Goal: Task Accomplishment & Management: Use online tool/utility

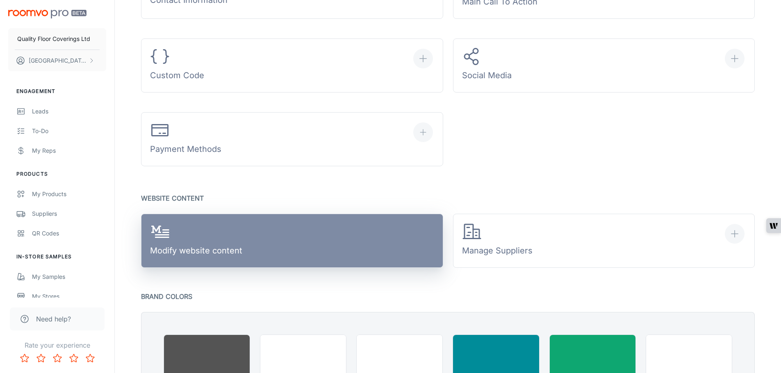
scroll to position [451, 0]
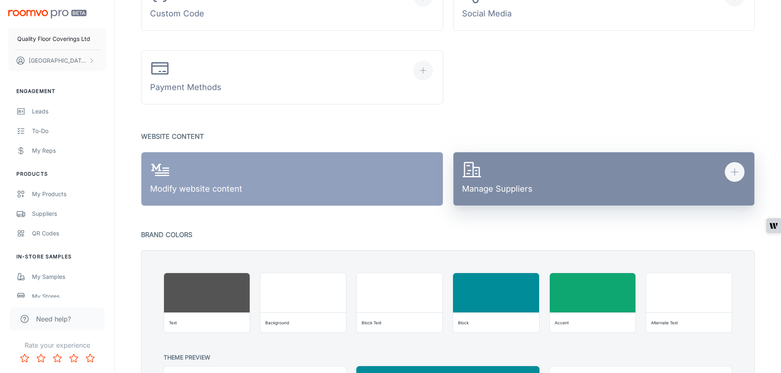
click at [472, 171] on icon "button" at bounding box center [468, 170] width 9 height 14
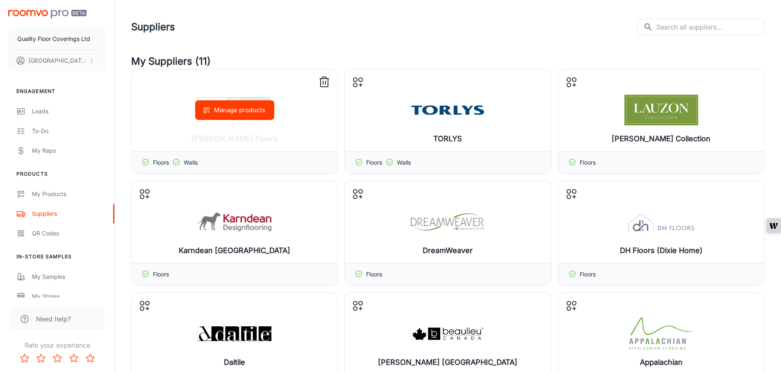
click at [326, 81] on icon at bounding box center [324, 82] width 13 height 13
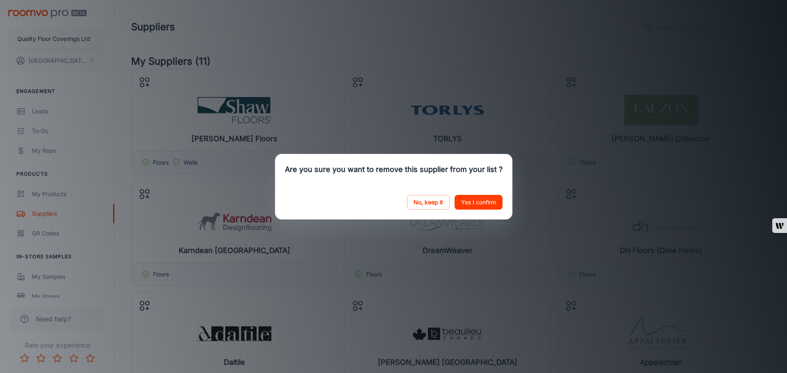
click at [465, 201] on button "Yes I confirm" at bounding box center [479, 202] width 48 height 15
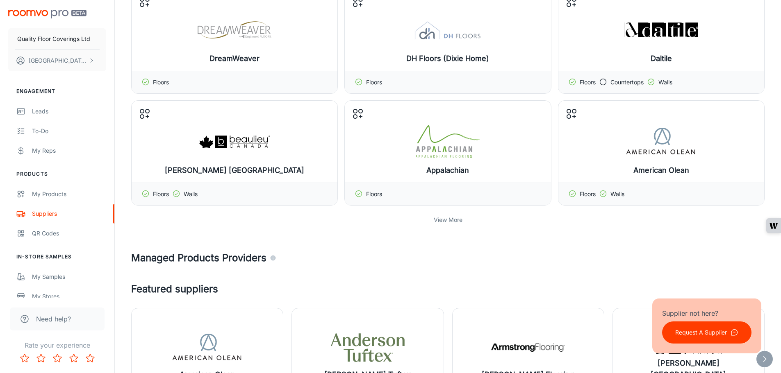
scroll to position [205, 0]
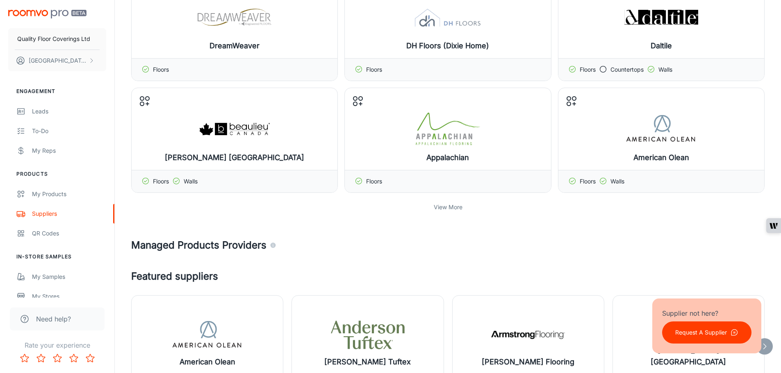
click at [451, 208] on p "View More" at bounding box center [448, 207] width 29 height 9
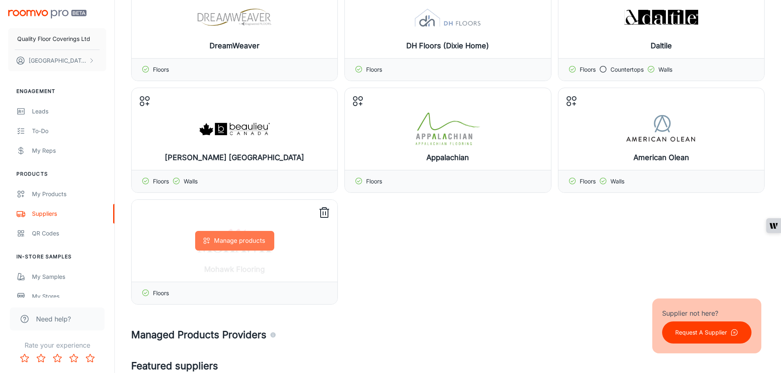
click at [250, 241] on button "Manage products" at bounding box center [234, 241] width 79 height 20
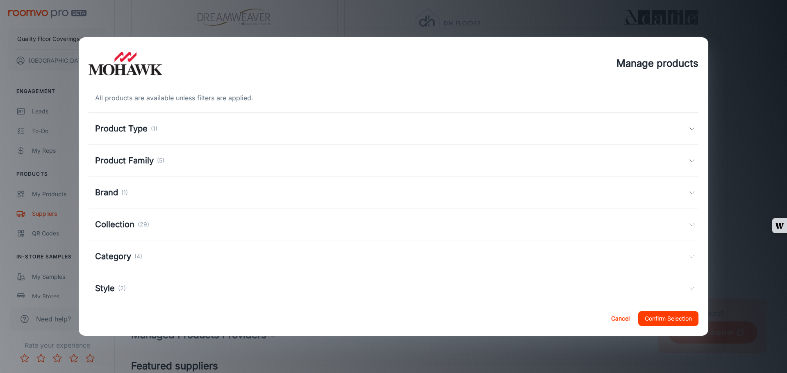
click at [226, 133] on div "Product Type (1)" at bounding box center [392, 129] width 594 height 12
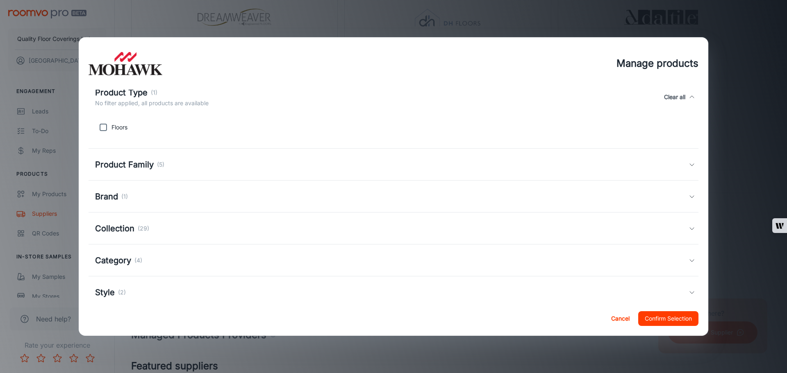
click at [223, 169] on div "Product Family (5)" at bounding box center [392, 165] width 594 height 12
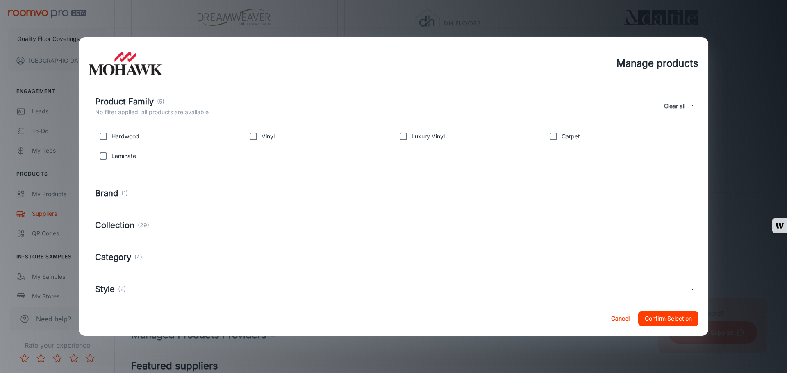
scroll to position [123, 0]
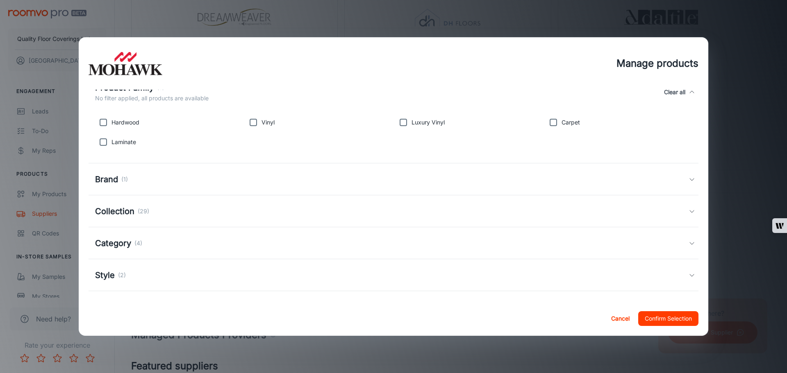
click at [230, 178] on div "Brand (1)" at bounding box center [392, 179] width 594 height 12
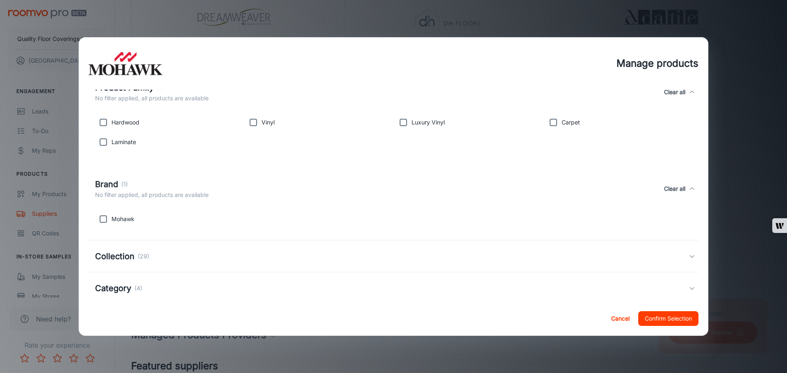
click at [242, 255] on div "Collection (29)" at bounding box center [392, 256] width 594 height 12
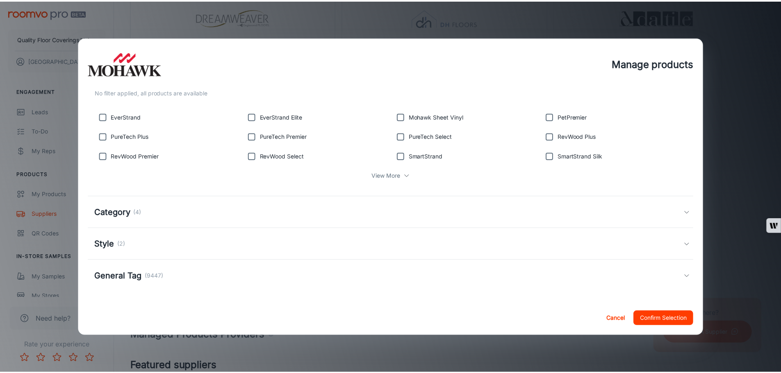
scroll to position [303, 0]
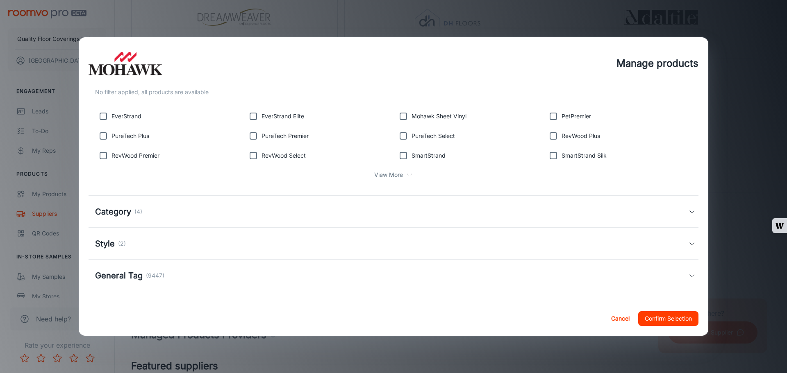
click at [615, 316] on button "Cancel" at bounding box center [620, 319] width 26 height 15
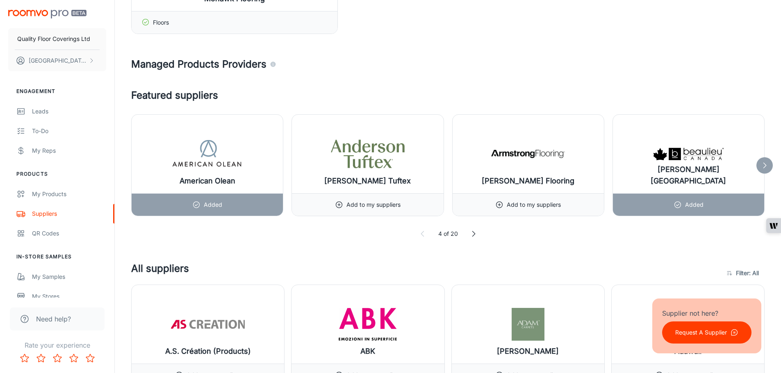
scroll to position [504, 0]
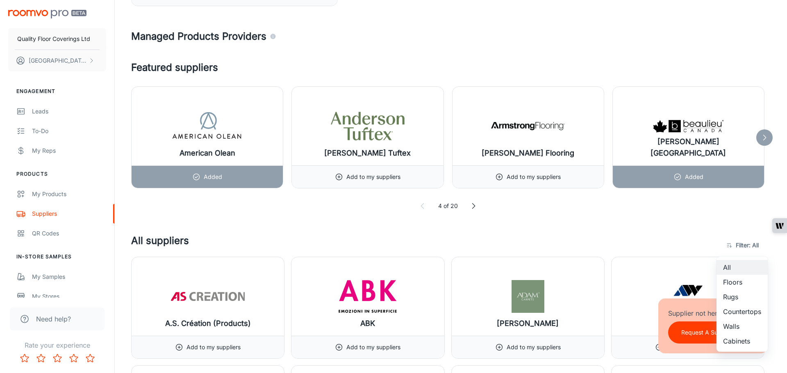
click at [672, 244] on div at bounding box center [393, 186] width 787 height 373
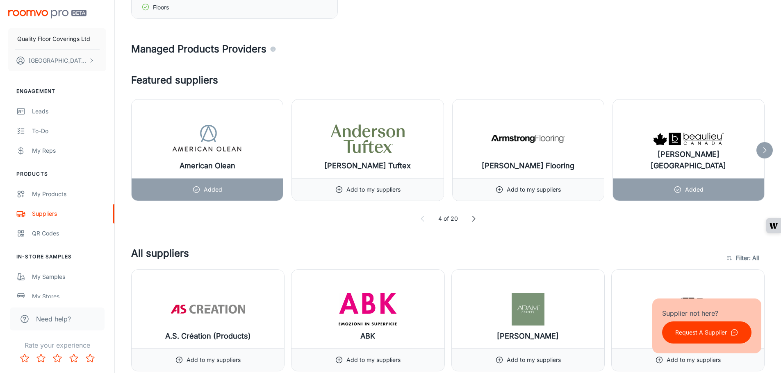
scroll to position [463, 0]
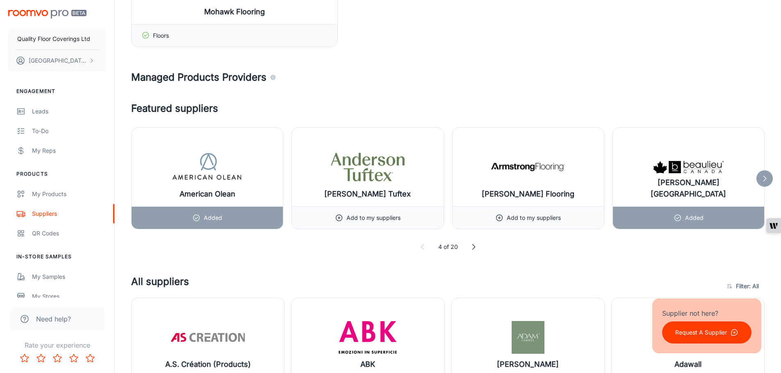
click at [765, 181] on icon at bounding box center [764, 179] width 8 height 8
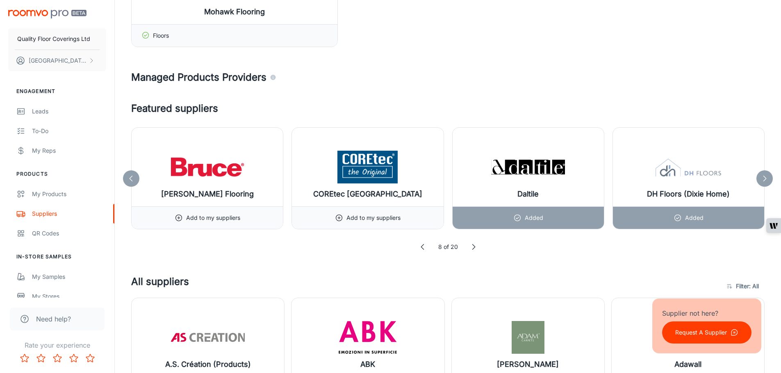
click at [765, 177] on icon at bounding box center [764, 179] width 8 height 8
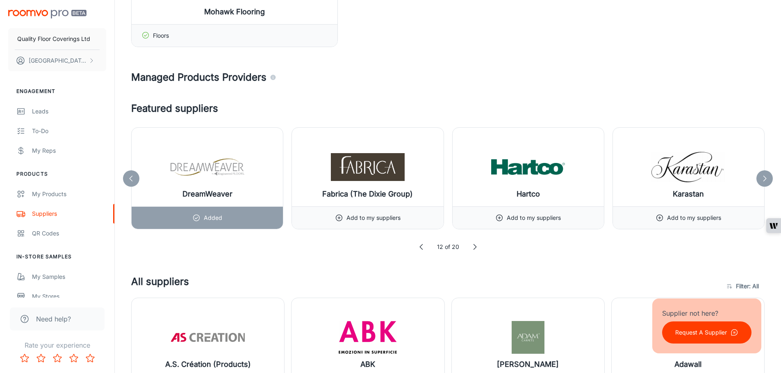
click at [765, 177] on icon at bounding box center [764, 179] width 8 height 8
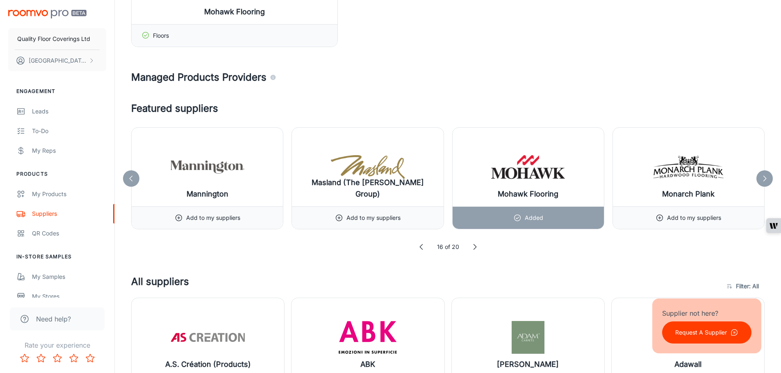
click at [765, 177] on icon at bounding box center [764, 179] width 8 height 8
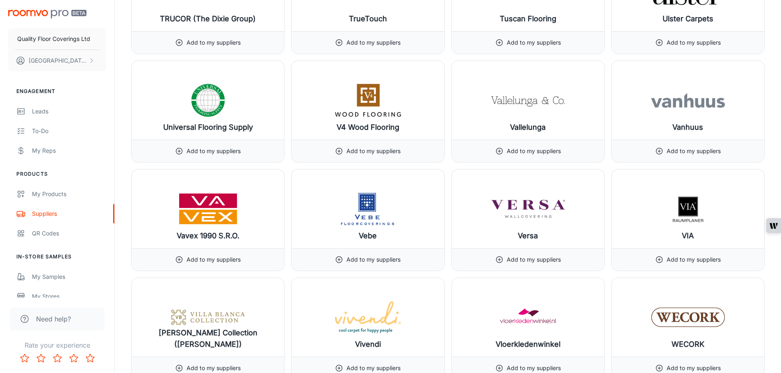
scroll to position [9605, 0]
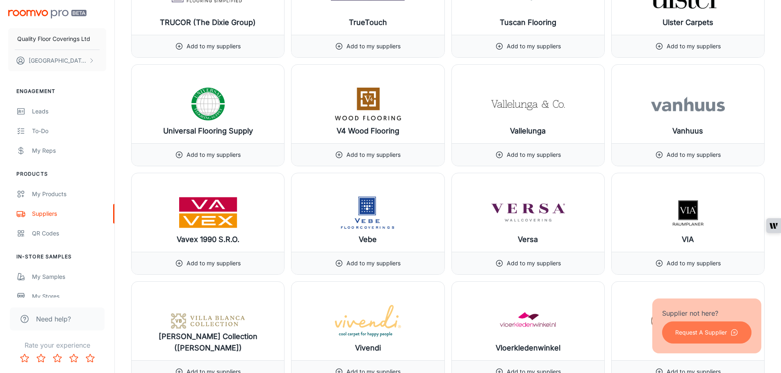
click at [719, 332] on p "Request A Supplier" at bounding box center [701, 332] width 52 height 9
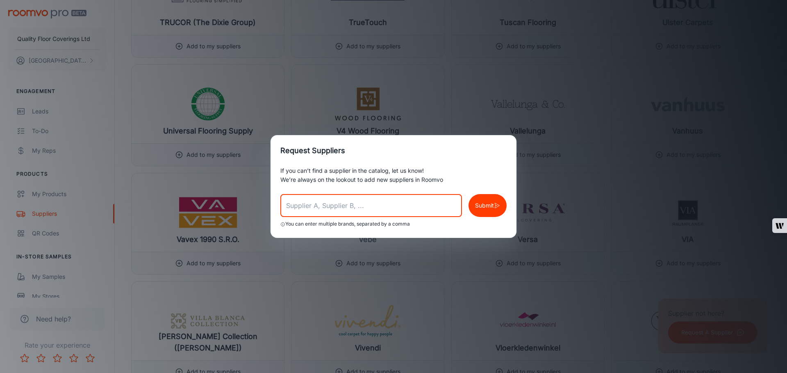
click at [407, 206] on input "text" at bounding box center [371, 205] width 182 height 23
type input "Vivid Interiors"
click at [488, 206] on p "Submit" at bounding box center [484, 205] width 19 height 9
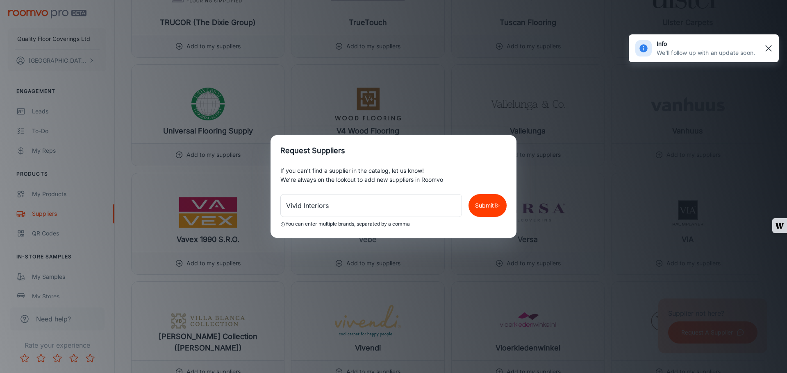
click at [769, 46] on rect "button" at bounding box center [769, 48] width 10 height 10
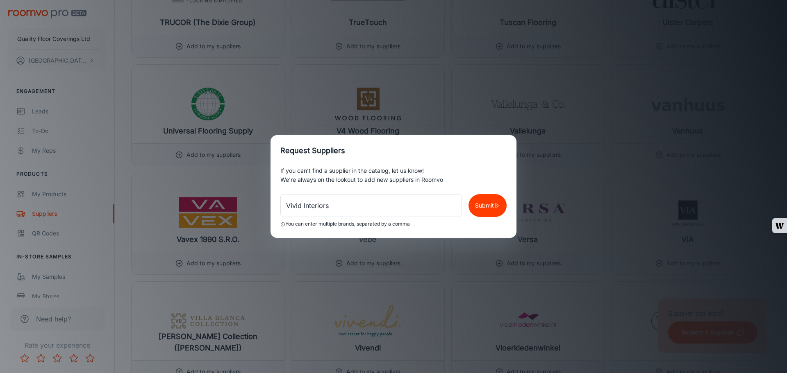
click at [388, 125] on div "Request Suppliers If you can’t find a supplier in the catalog, let us know! We’…" at bounding box center [393, 186] width 787 height 373
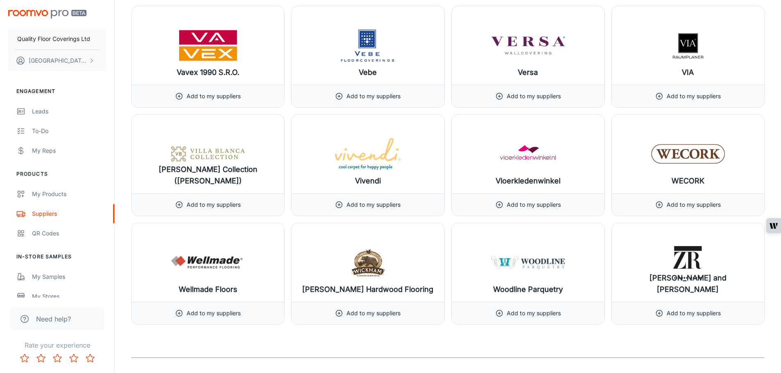
scroll to position [9769, 0]
